Goal: Use online tool/utility: Utilize a website feature to perform a specific function

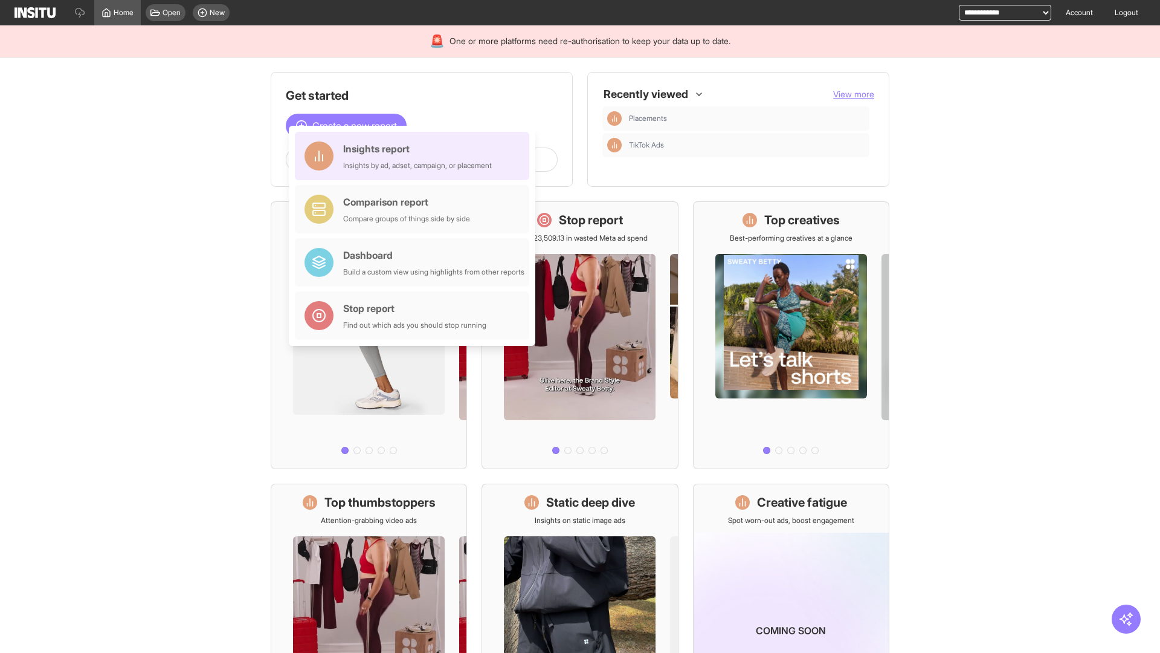
click at [415, 156] on div "Insights report Insights by ad, adset, campaign, or placement" at bounding box center [417, 155] width 149 height 29
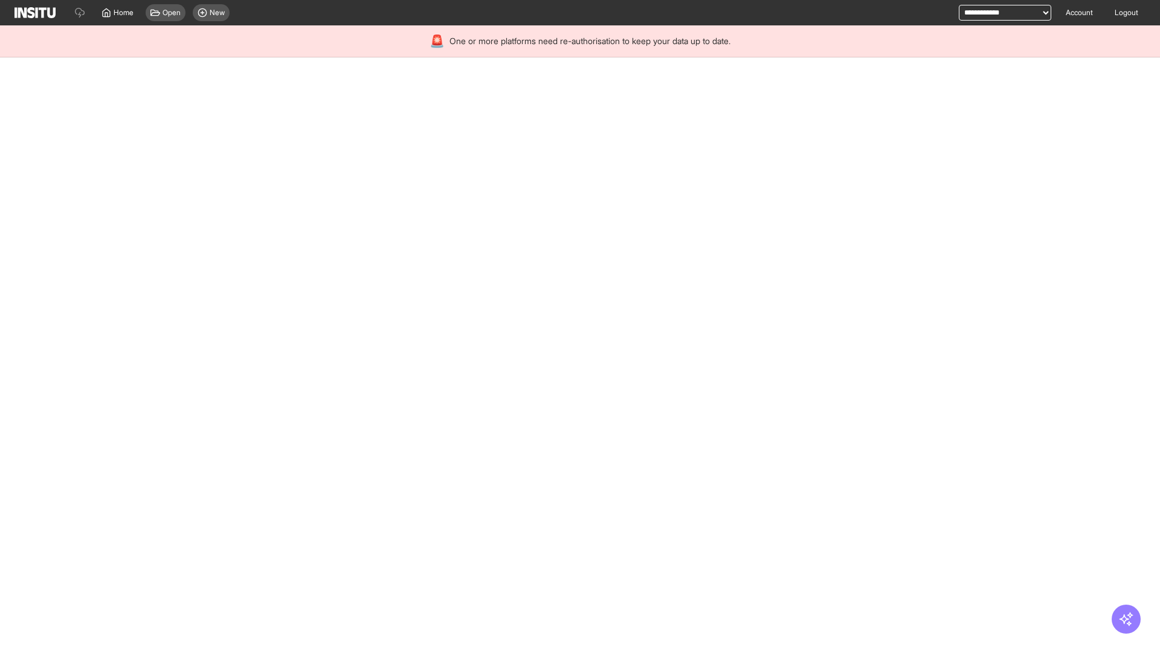
select select "**"
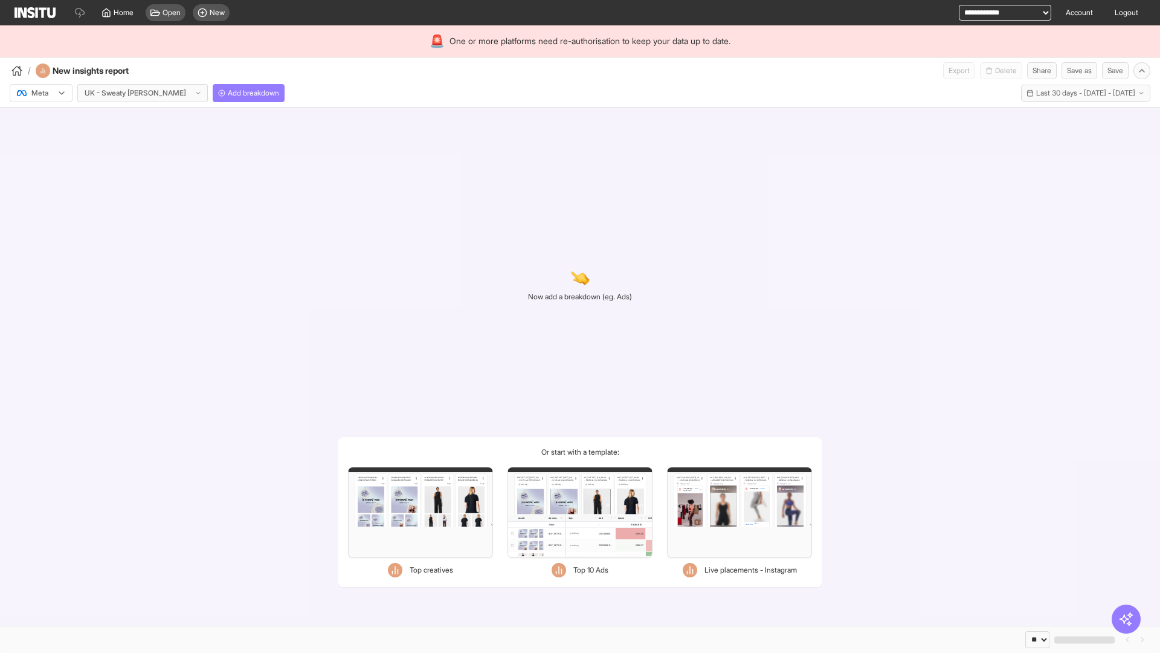
click at [41, 93] on div at bounding box center [33, 93] width 34 height 12
click at [40, 119] on span "Meta" at bounding box center [40, 119] width 16 height 11
click at [228, 93] on span "Add breakdown" at bounding box center [253, 93] width 51 height 10
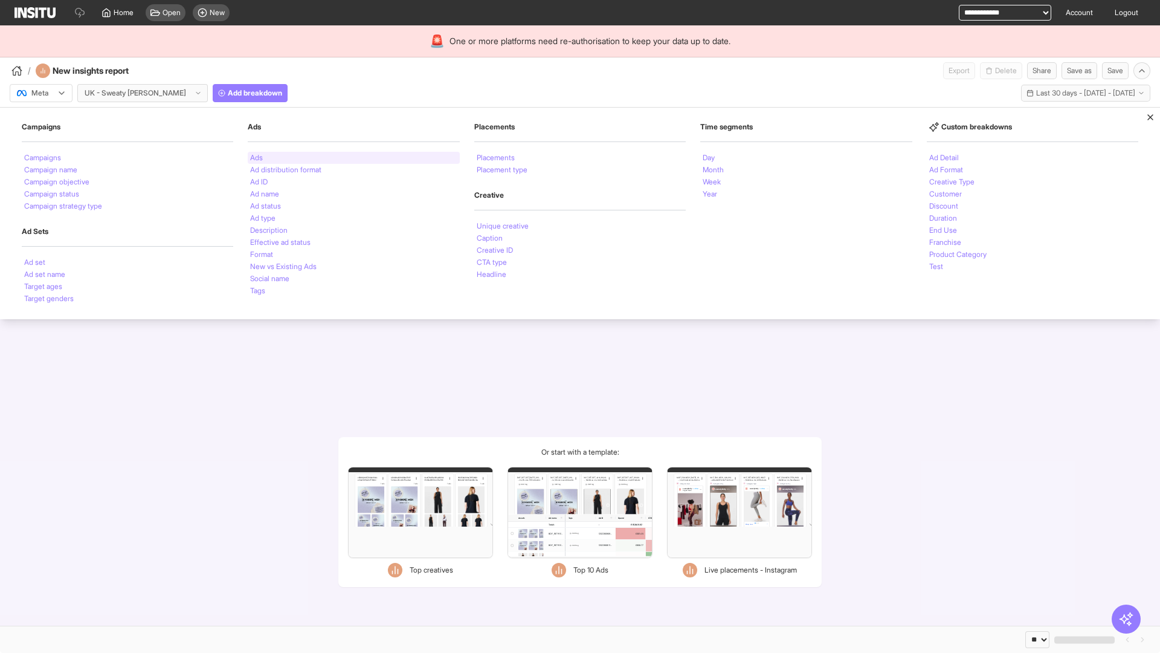
click at [256, 158] on li "Ads" at bounding box center [256, 157] width 13 height 7
